Goal: Information Seeking & Learning: Learn about a topic

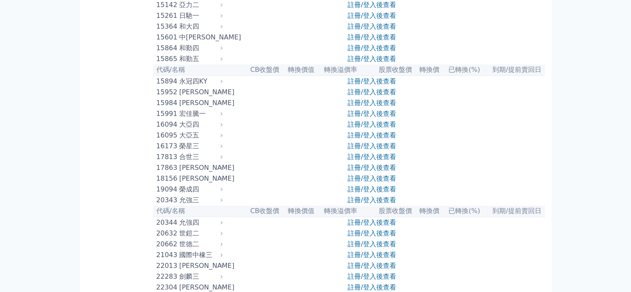
scroll to position [290, 0]
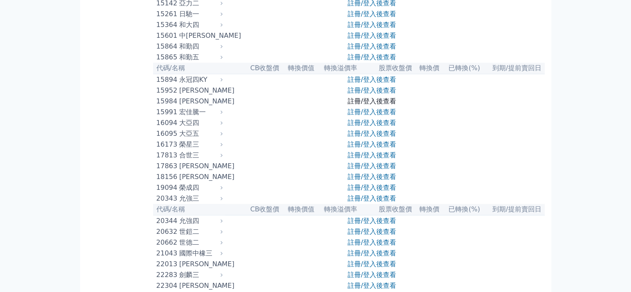
click at [360, 105] on link "註冊/登入後查看" at bounding box center [372, 101] width 49 height 8
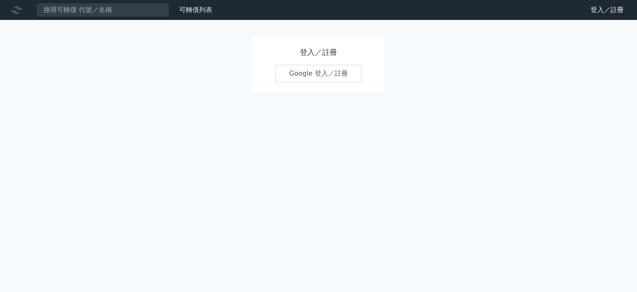
click at [317, 71] on link "Google 登入／註冊" at bounding box center [318, 73] width 86 height 17
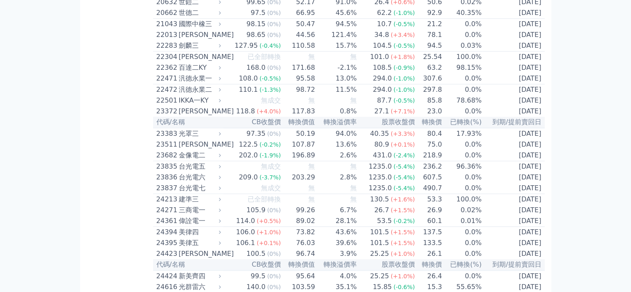
scroll to position [539, 0]
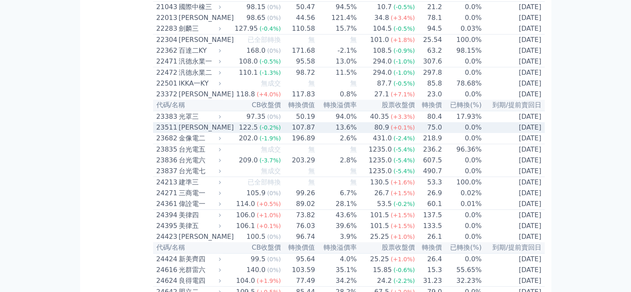
click at [258, 132] on div "122.5" at bounding box center [248, 127] width 22 height 10
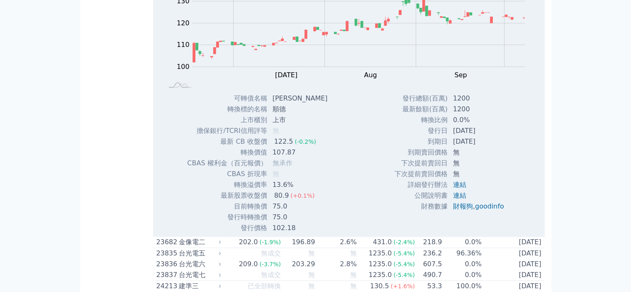
scroll to position [747, 0]
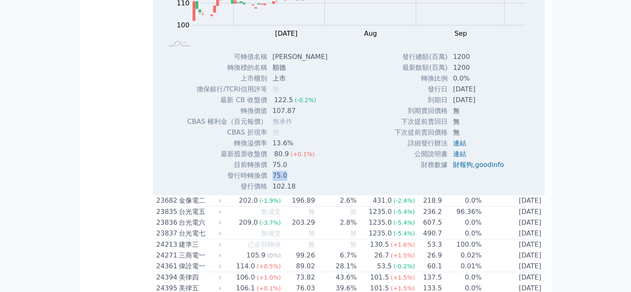
drag, startPoint x: 271, startPoint y: 219, endPoint x: 287, endPoint y: 218, distance: 15.8
click at [286, 181] on td "75.0" at bounding box center [301, 175] width 67 height 11
drag, startPoint x: 272, startPoint y: 206, endPoint x: 284, endPoint y: 207, distance: 12.1
click at [284, 170] on td "75.0" at bounding box center [301, 164] width 67 height 11
drag, startPoint x: 274, startPoint y: 197, endPoint x: 315, endPoint y: 203, distance: 41.8
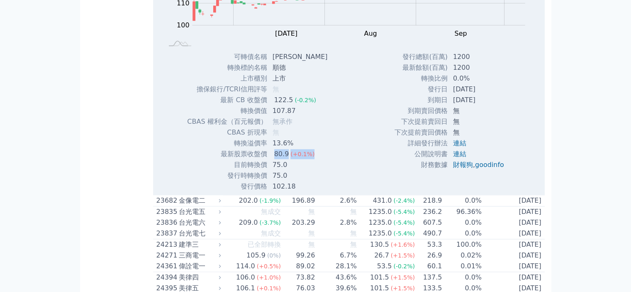
click at [315, 192] on tbody "可轉債名稱 順德一 轉換標的名稱 順德 上市櫃別 上市 擔保銀行/TCRI信用評等 無 最新 CB 收盤價 122.5 (-0.2%) 無" at bounding box center [260, 121] width 147 height 140
drag, startPoint x: 274, startPoint y: 155, endPoint x: 295, endPoint y: 154, distance: 21.2
click at [295, 116] on td "107.87" at bounding box center [301, 110] width 67 height 11
